Goal: Information Seeking & Learning: Learn about a topic

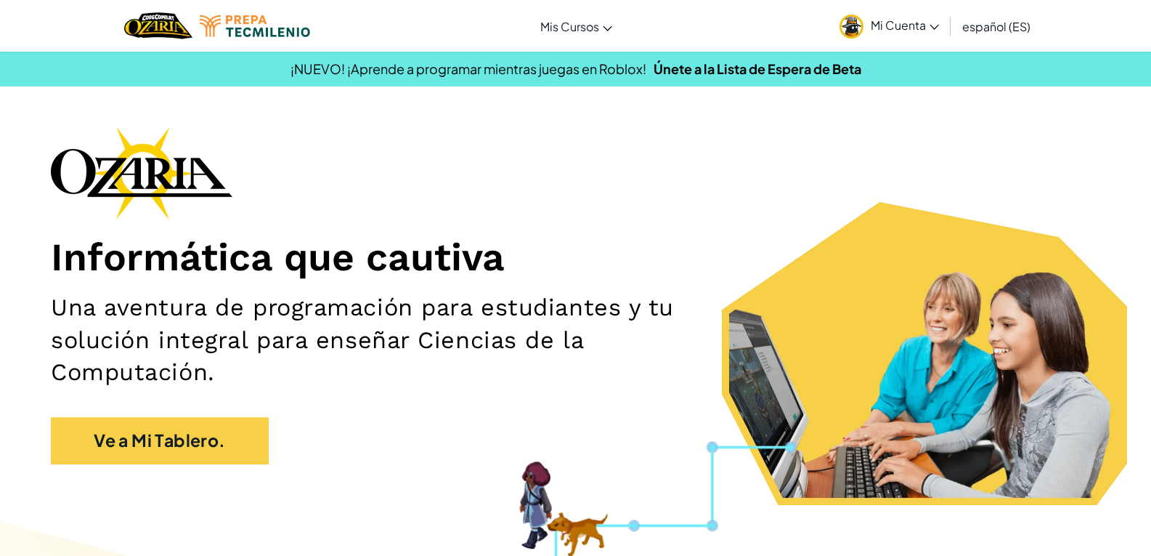
click at [817, 131] on div "Informática que cautiva Una aventura de programación para estudiantes y tu solu…" at bounding box center [575, 302] width 1049 height 352
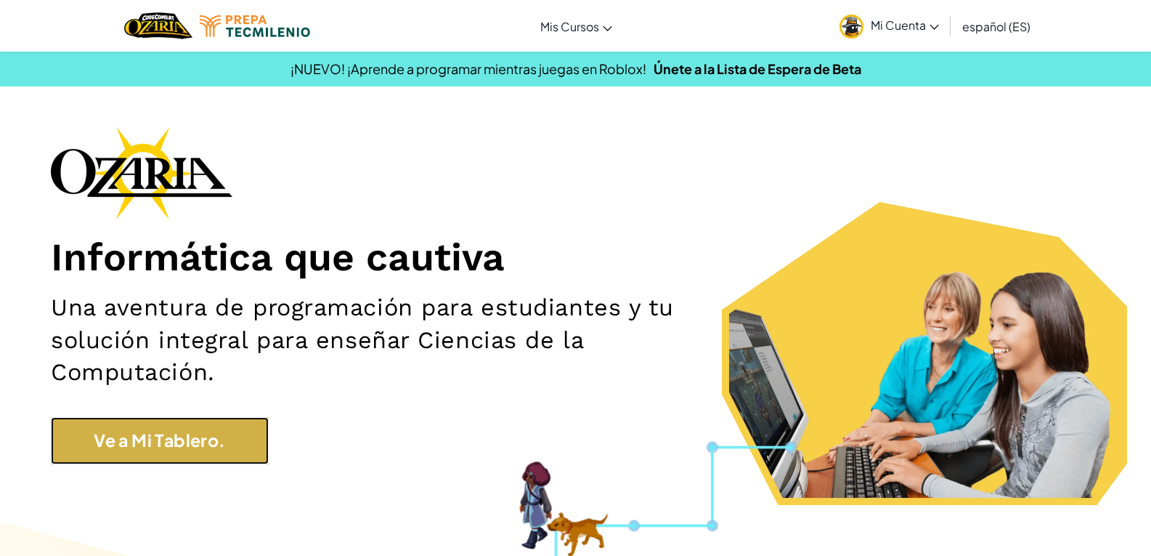
click at [227, 456] on link "Ve a Mi Tablero." at bounding box center [160, 440] width 218 height 47
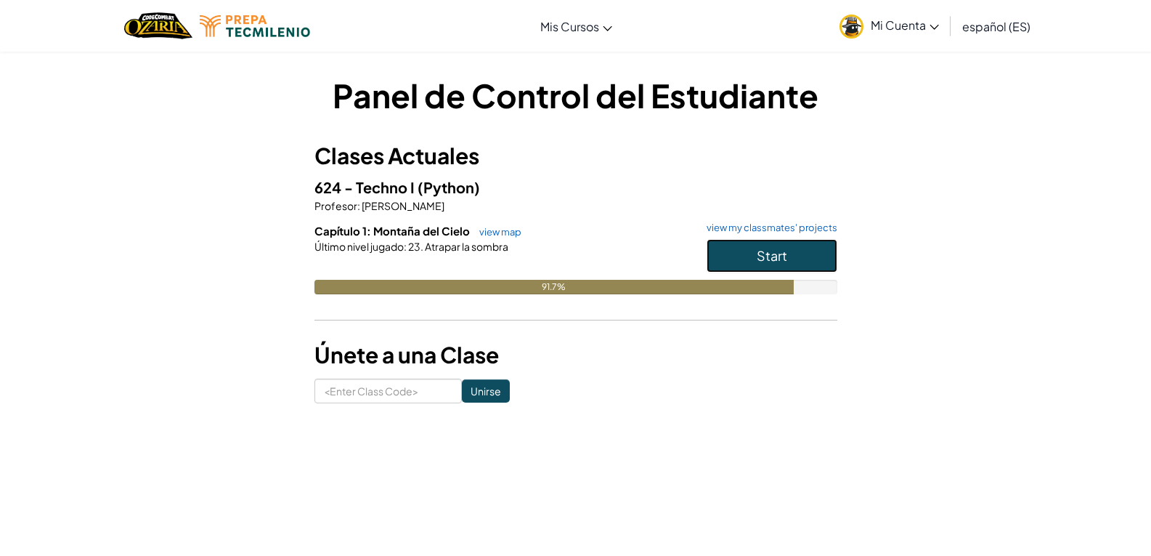
click at [781, 247] on span "Start" at bounding box center [772, 255] width 31 height 17
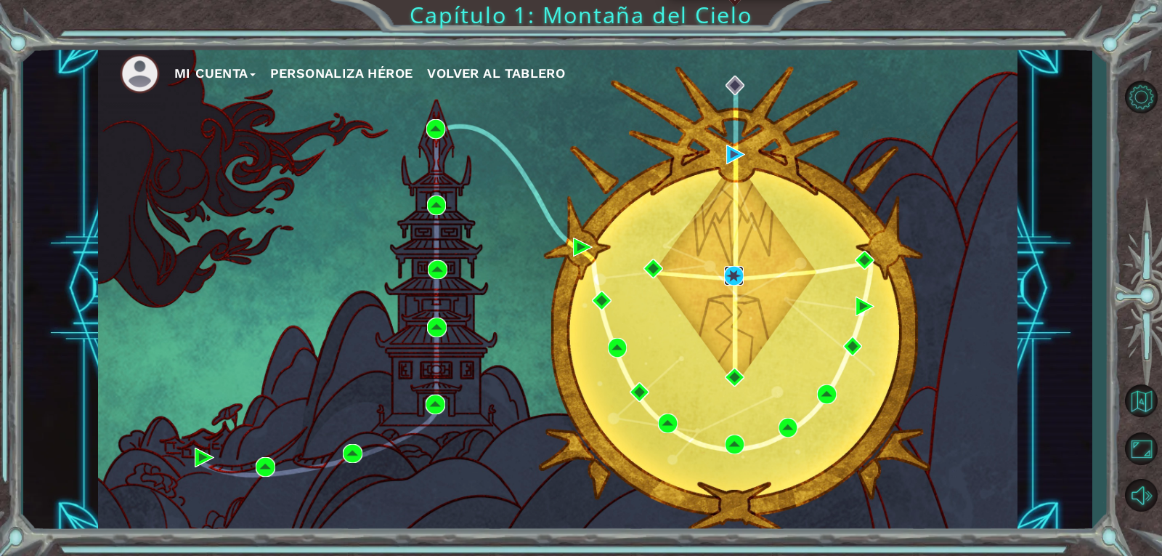
click at [731, 276] on img at bounding box center [734, 276] width 20 height 20
